Goal: Information Seeking & Learning: Learn about a topic

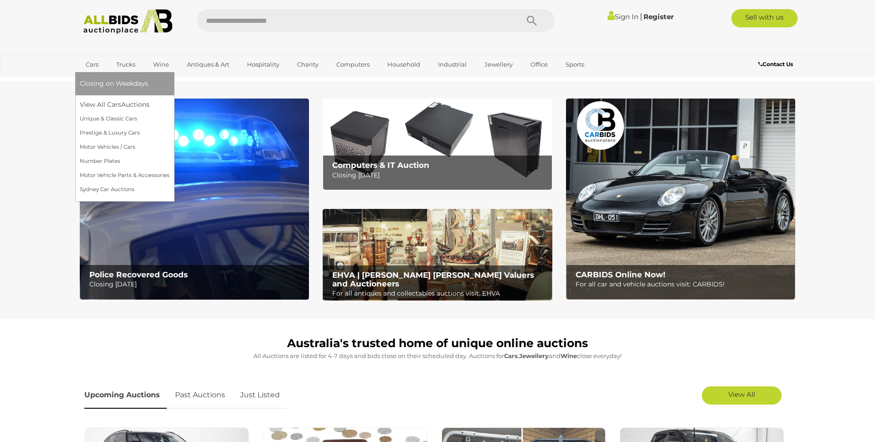
click at [91, 64] on link "Cars" at bounding box center [92, 64] width 25 height 15
click at [101, 119] on link "Unique & Classic Cars" at bounding box center [125, 119] width 90 height 14
click at [91, 133] on link "Prestige & Luxury Cars" at bounding box center [125, 133] width 90 height 14
click at [96, 131] on link "Prestige & Luxury Cars" at bounding box center [125, 133] width 90 height 14
